Goal: Task Accomplishment & Management: Manage account settings

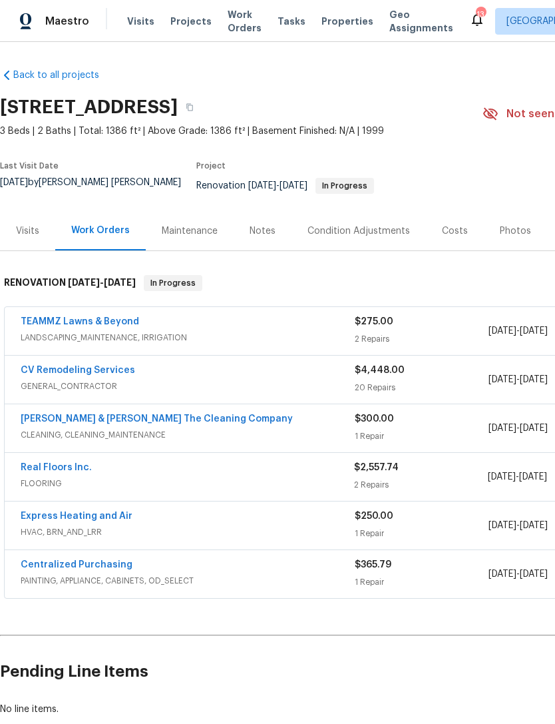
click at [109, 375] on link "CV Remodeling Services" at bounding box center [78, 369] width 115 height 9
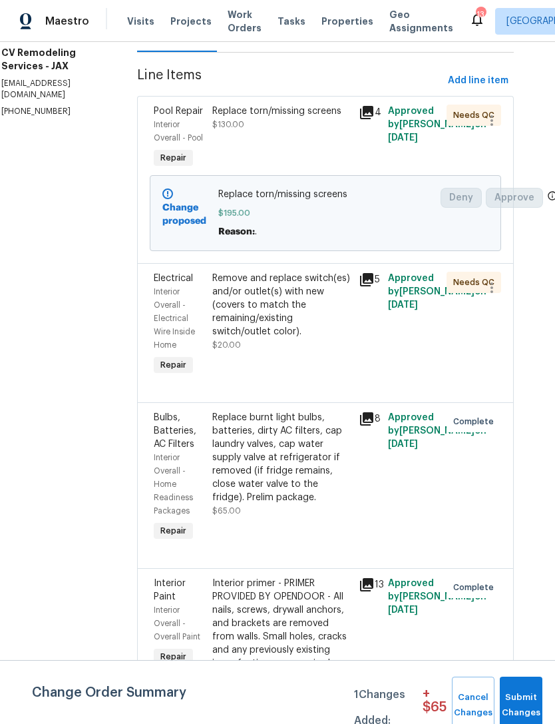
scroll to position [176, 18]
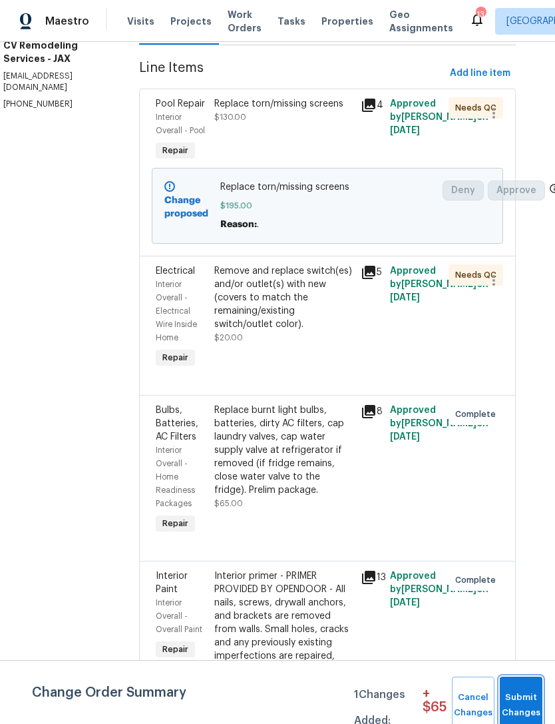
click at [517, 688] on button "Submit Changes" at bounding box center [521, 704] width 43 height 57
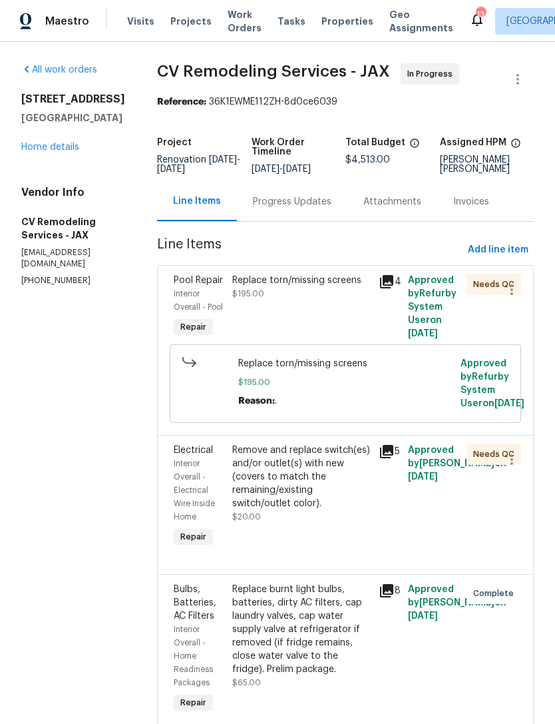
scroll to position [0, 0]
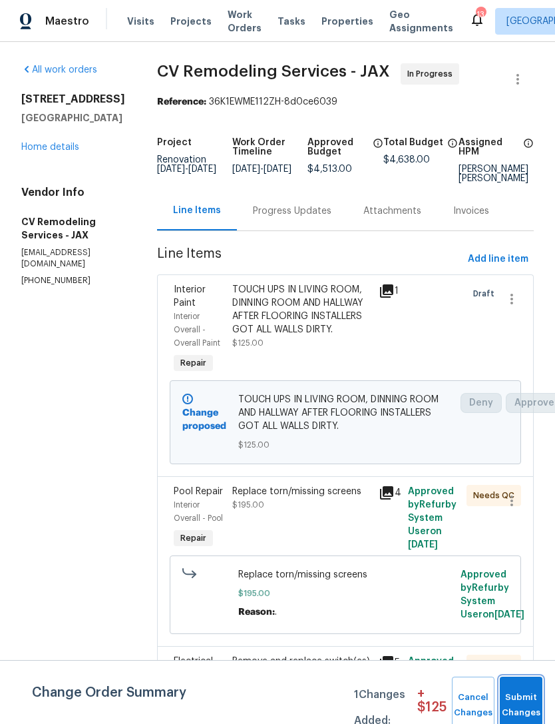
click at [523, 696] on span "Submit Changes" at bounding box center [521, 705] width 29 height 31
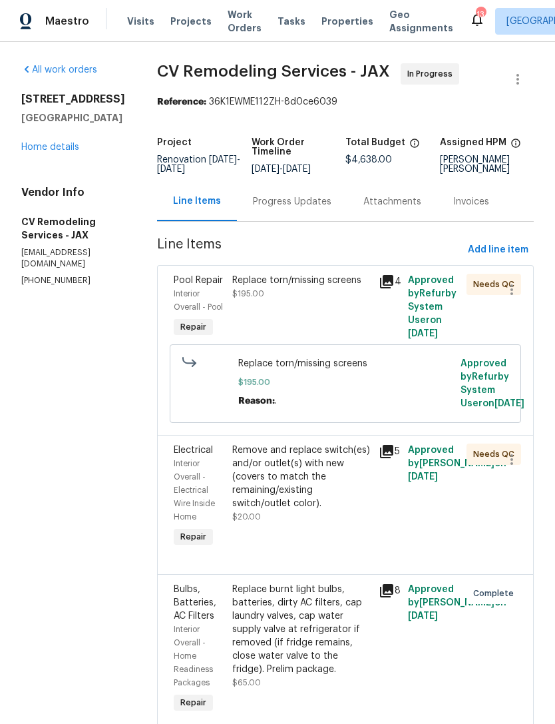
click at [43, 152] on link "Home details" at bounding box center [50, 146] width 58 height 9
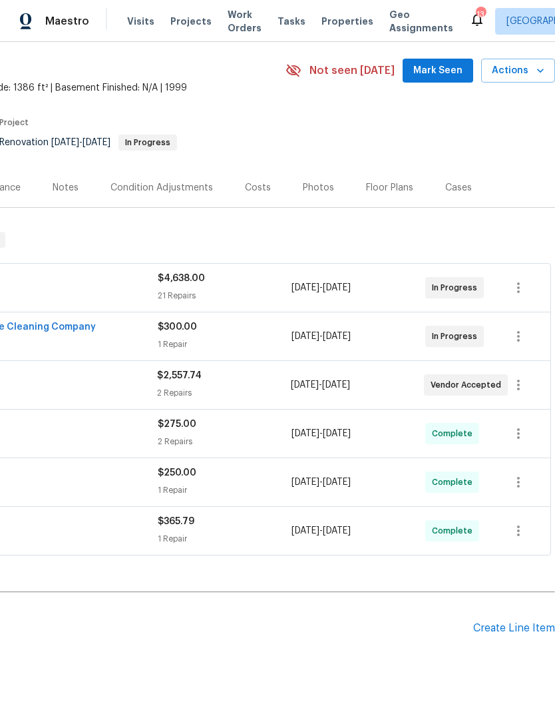
scroll to position [43, 197]
click at [533, 79] on span "Actions" at bounding box center [518, 71] width 53 height 17
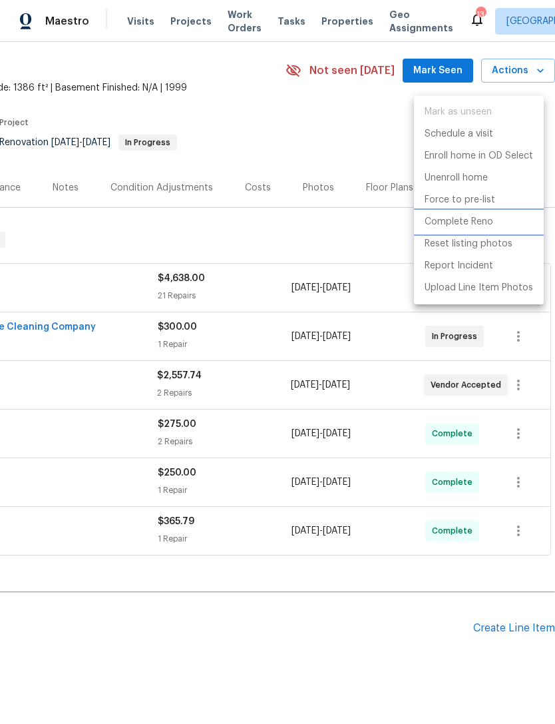
click at [469, 220] on p "Complete Reno" at bounding box center [459, 222] width 69 height 14
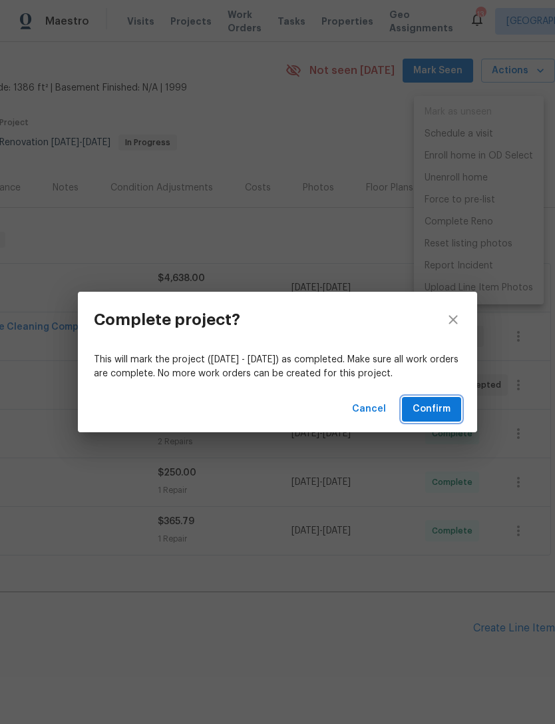
click at [439, 405] on span "Confirm" at bounding box center [432, 409] width 38 height 17
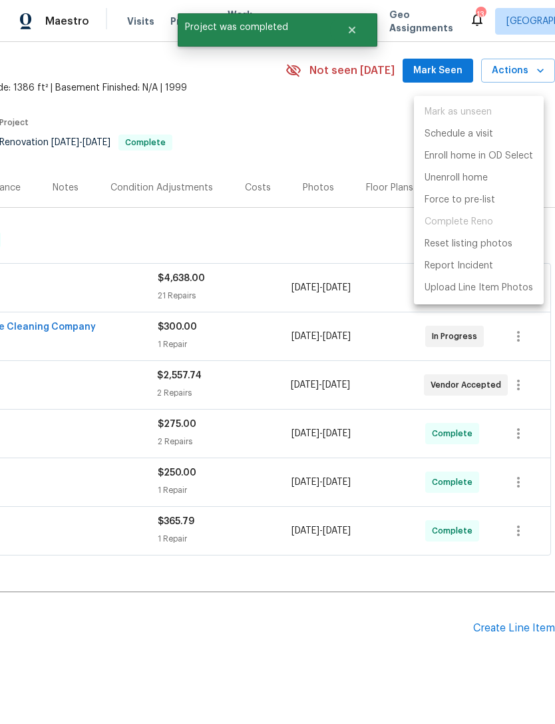
click at [319, 650] on div at bounding box center [277, 362] width 555 height 724
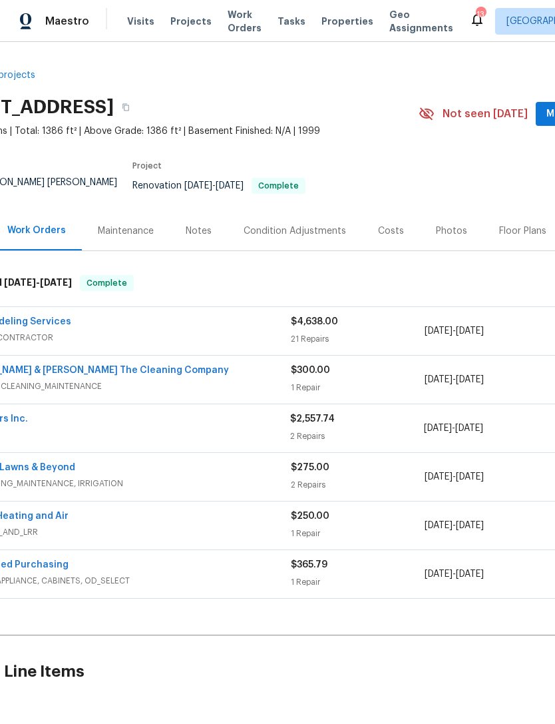
scroll to position [-1, 47]
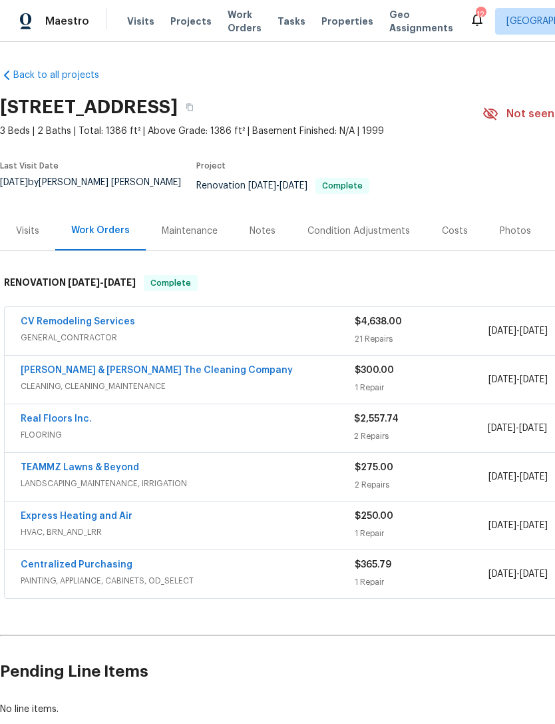
click at [333, 28] on span "Properties" at bounding box center [348, 21] width 52 height 13
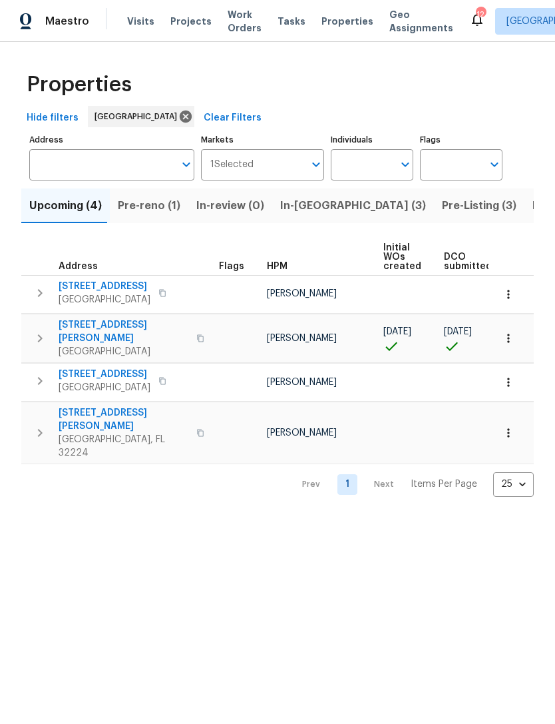
click at [145, 215] on span "Pre-reno (1)" at bounding box center [149, 205] width 63 height 19
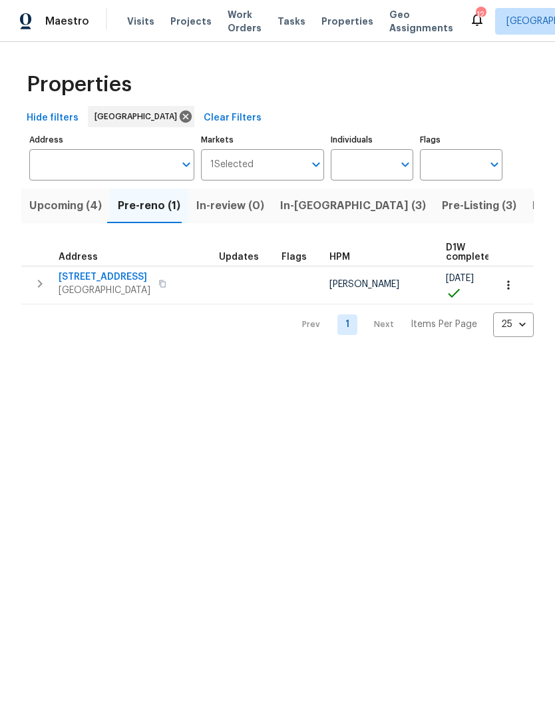
click at [306, 215] on span "In-[GEOGRAPHIC_DATA] (3)" at bounding box center [353, 205] width 146 height 19
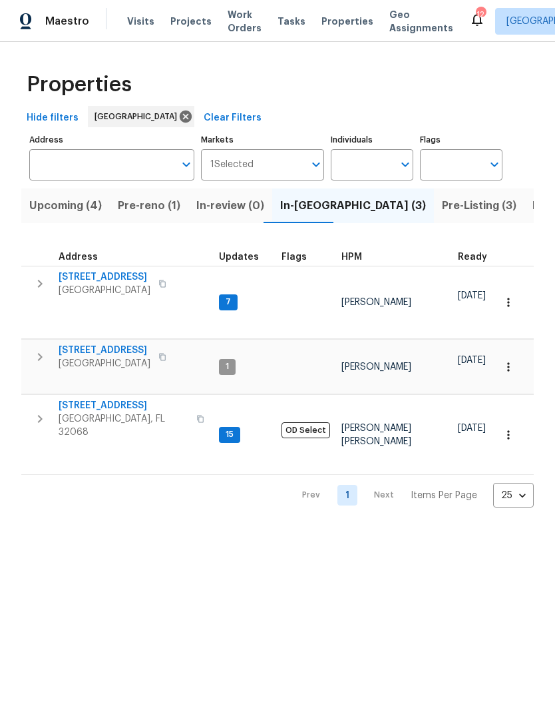
click at [60, 215] on span "Upcoming (4)" at bounding box center [65, 205] width 73 height 19
